Goal: Task Accomplishment & Management: Complete application form

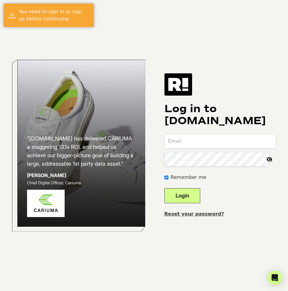
click at [212, 145] on input "email" at bounding box center [220, 141] width 112 height 14
type input "[EMAIL_ADDRESS][PERSON_NAME][DOMAIN_NAME]"
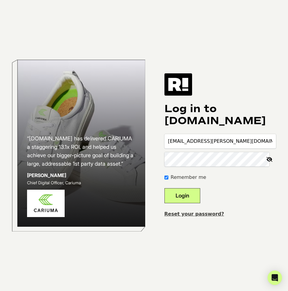
scroll to position [0, 624]
click at [270, 158] on icon at bounding box center [269, 159] width 13 height 14
click at [193, 198] on button "Login" at bounding box center [182, 195] width 36 height 15
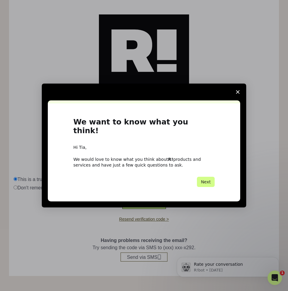
click at [238, 94] on icon "Close survey" at bounding box center [238, 92] width 4 height 4
click at [238, 95] on h1 "Account Verification" at bounding box center [144, 101] width 261 height 14
